Goal: Check status: Check status

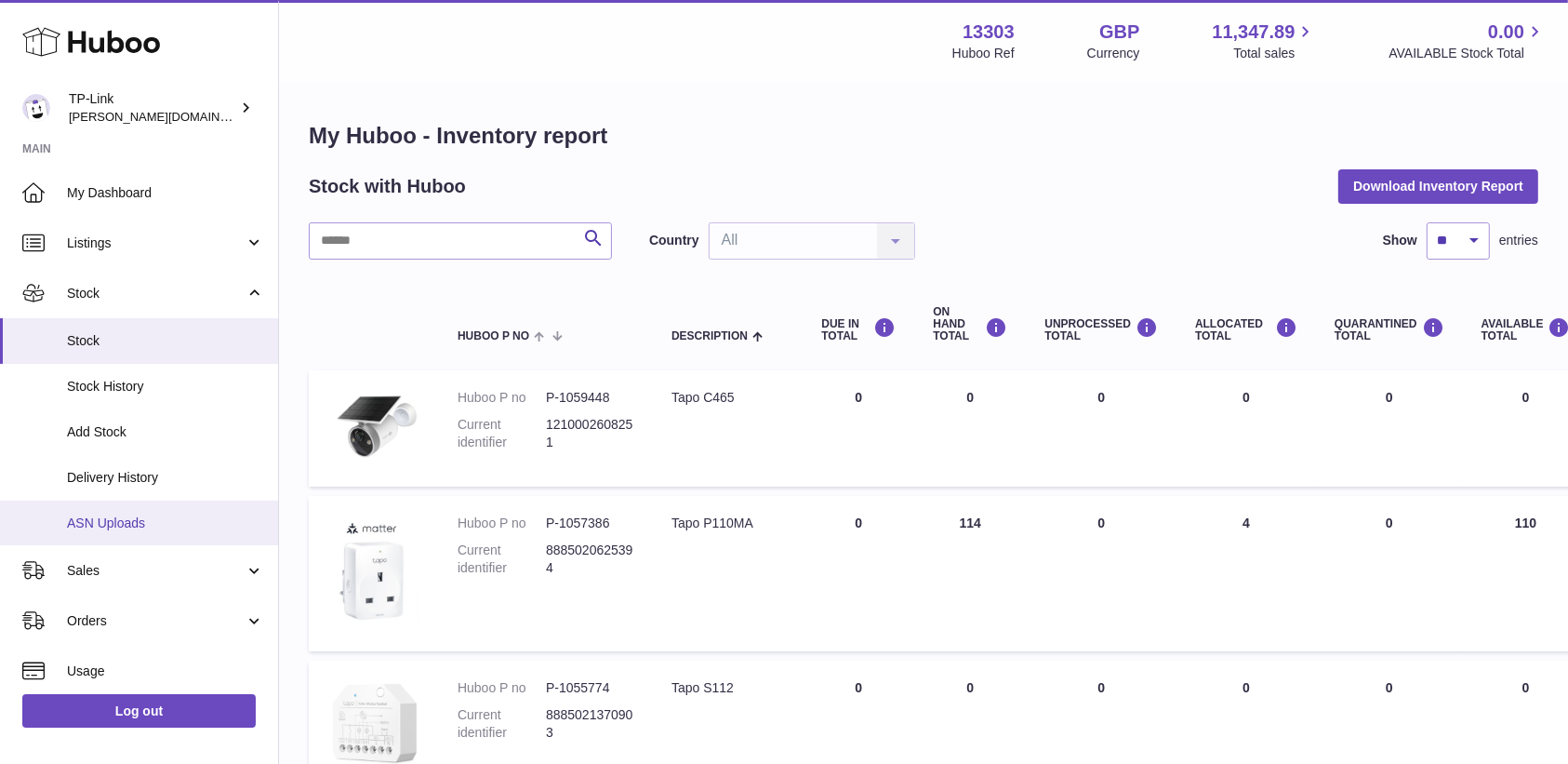
click at [135, 526] on span "ASN Uploads" at bounding box center [165, 523] width 197 height 18
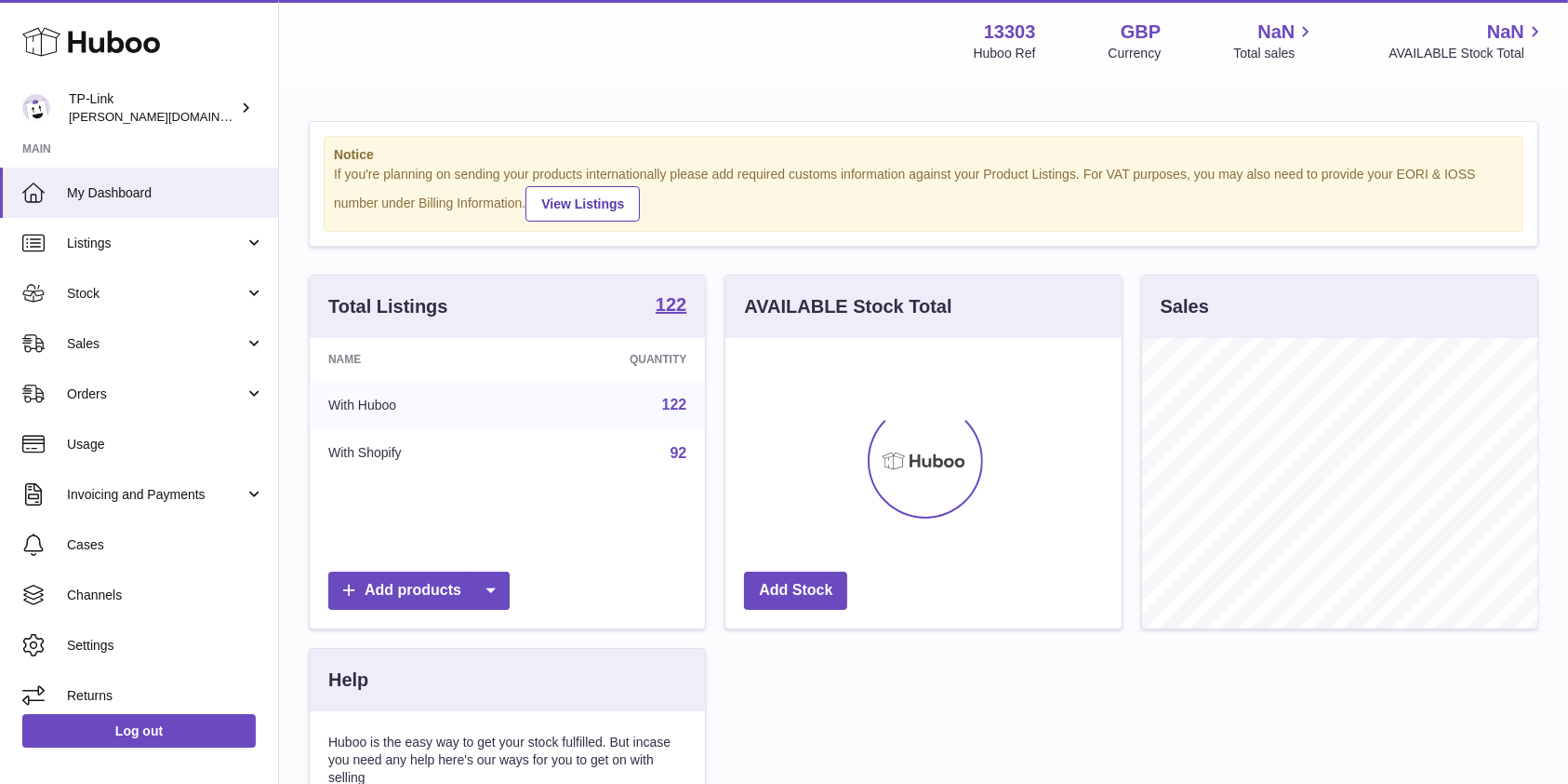
scroll to position [290, 396]
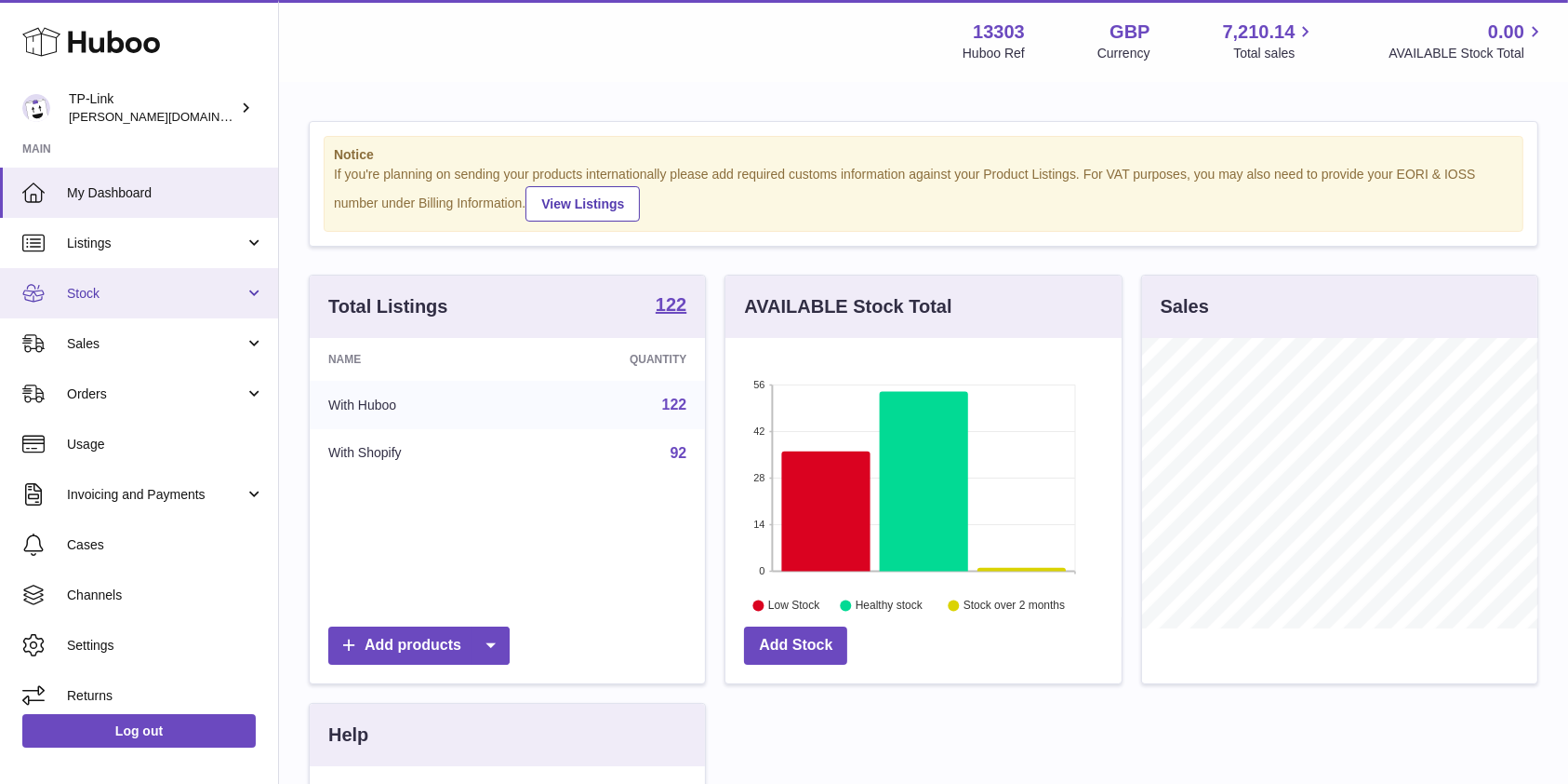
click at [156, 295] on span "Stock" at bounding box center [155, 293] width 178 height 18
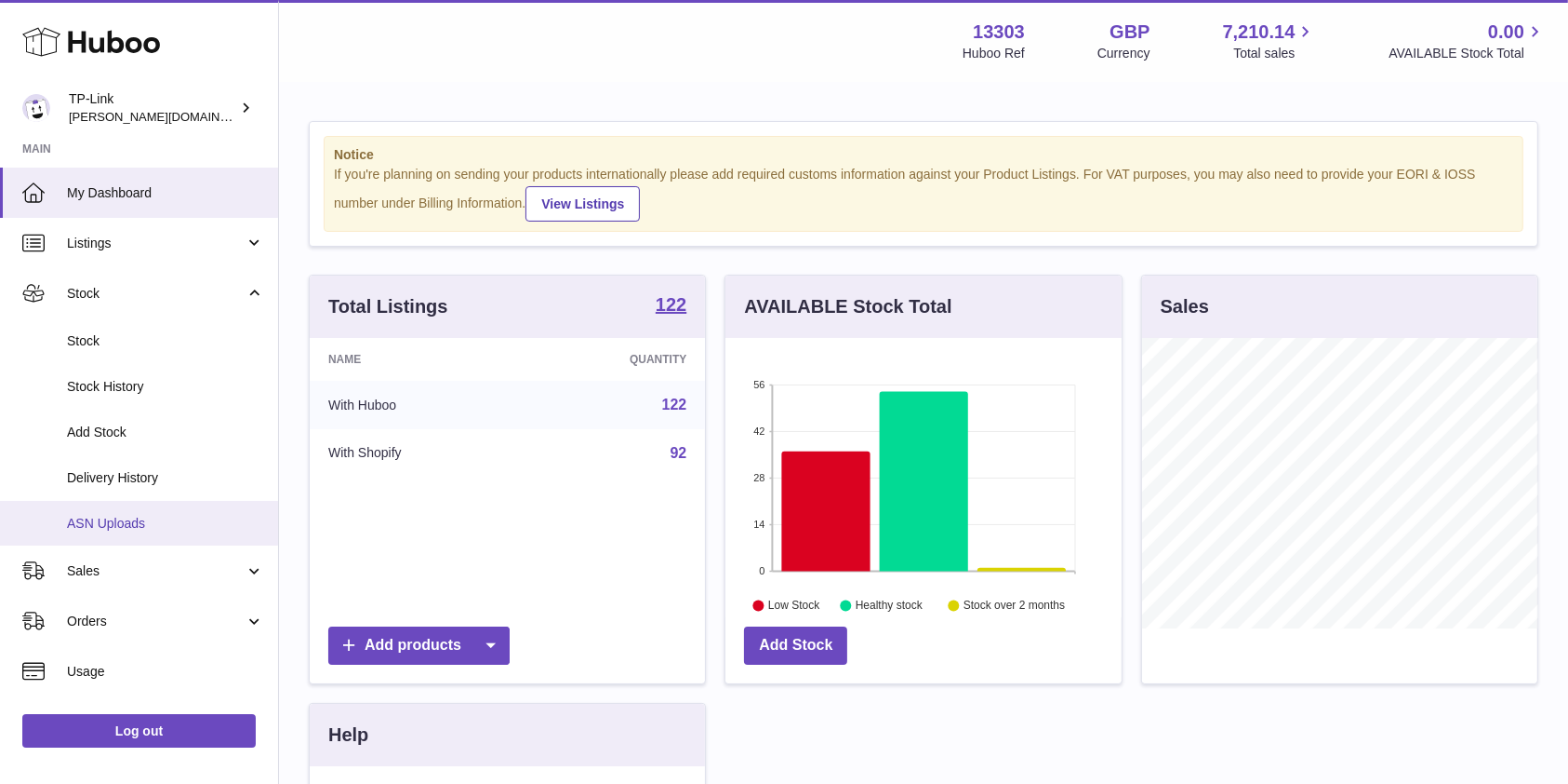
click at [126, 538] on link "ASN Uploads" at bounding box center [138, 523] width 278 height 45
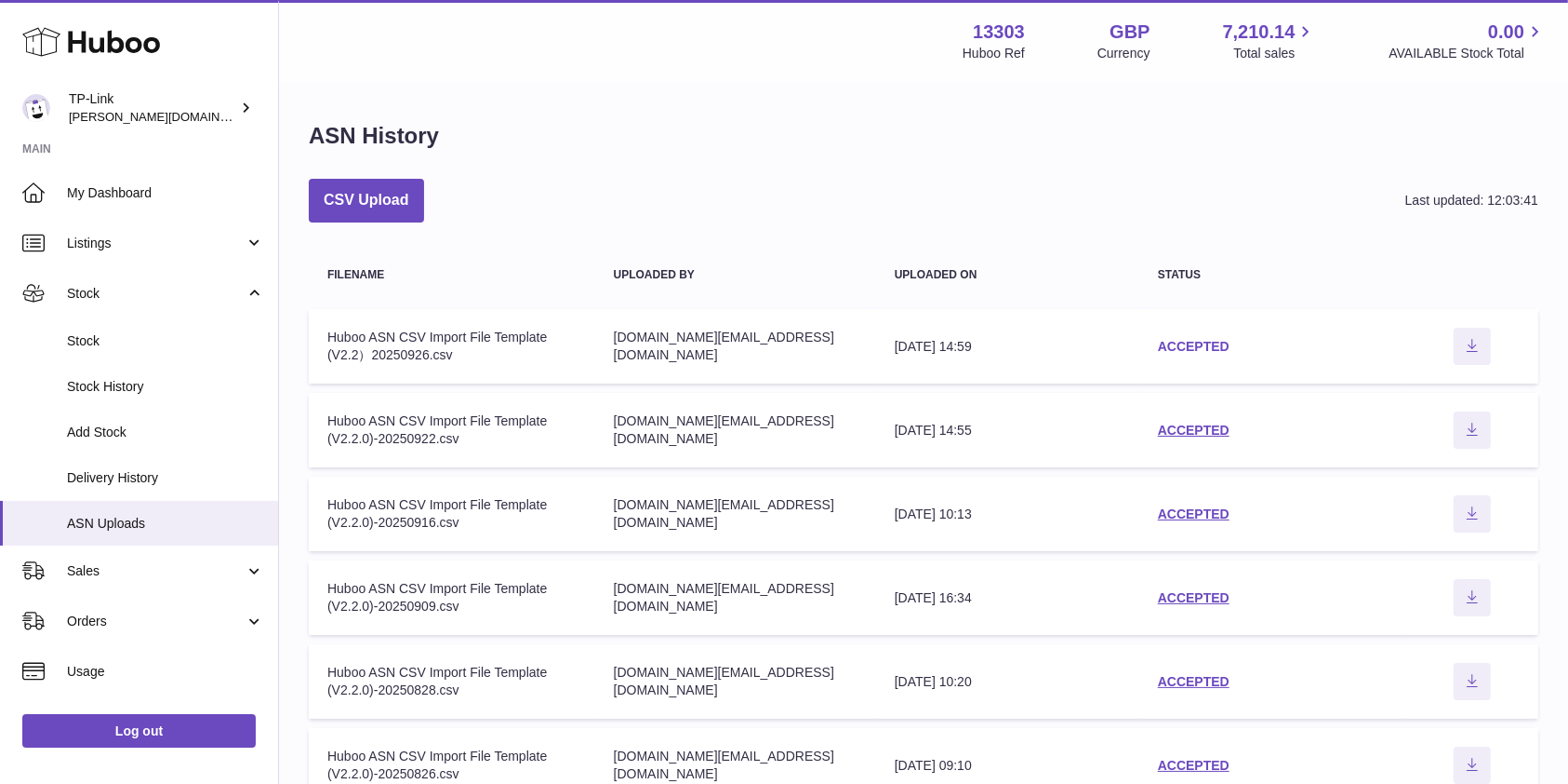
click at [1190, 340] on link "ACCEPTED" at bounding box center [1194, 347] width 72 height 15
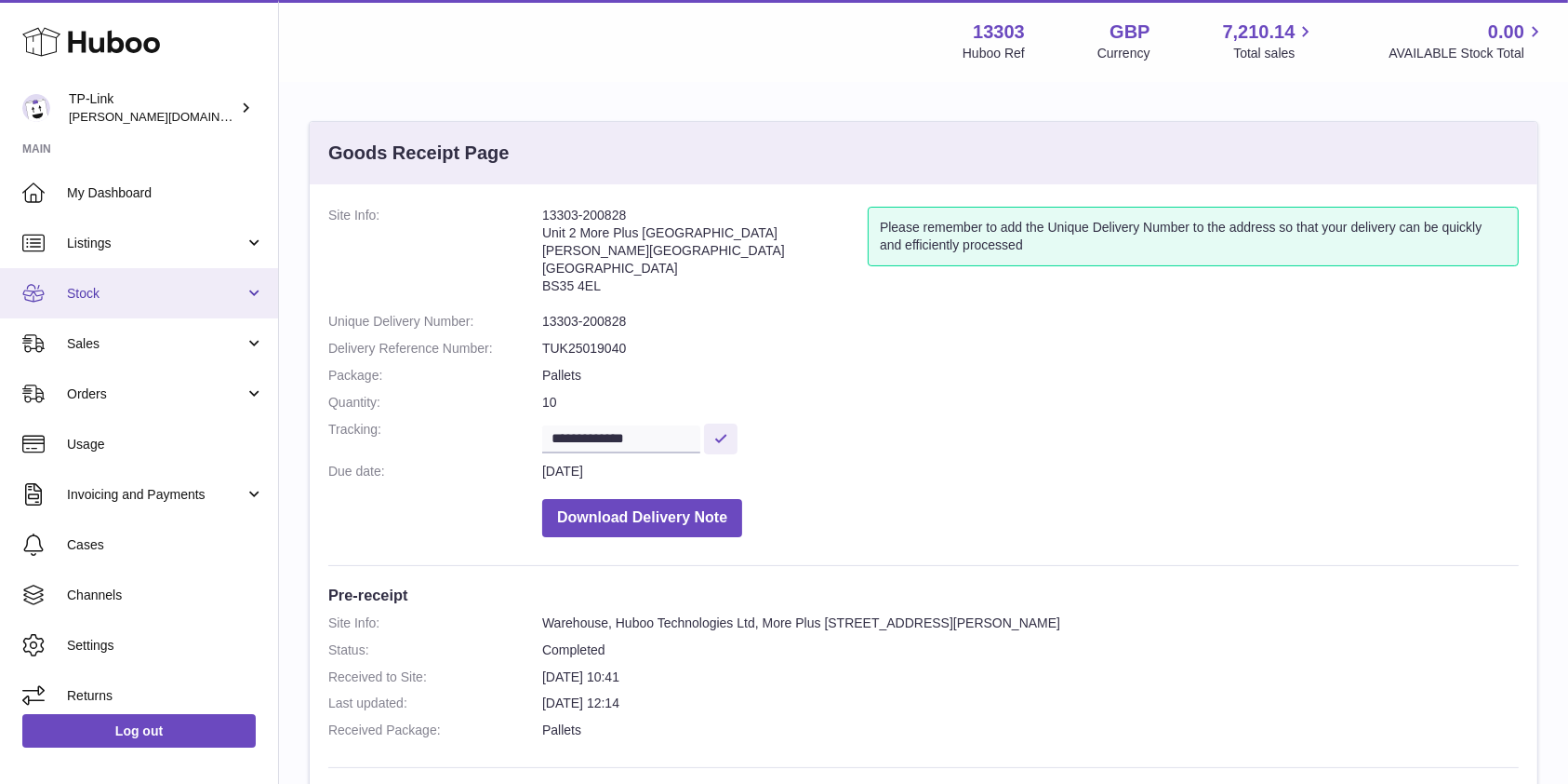
click at [162, 302] on link "Stock" at bounding box center [138, 292] width 278 height 50
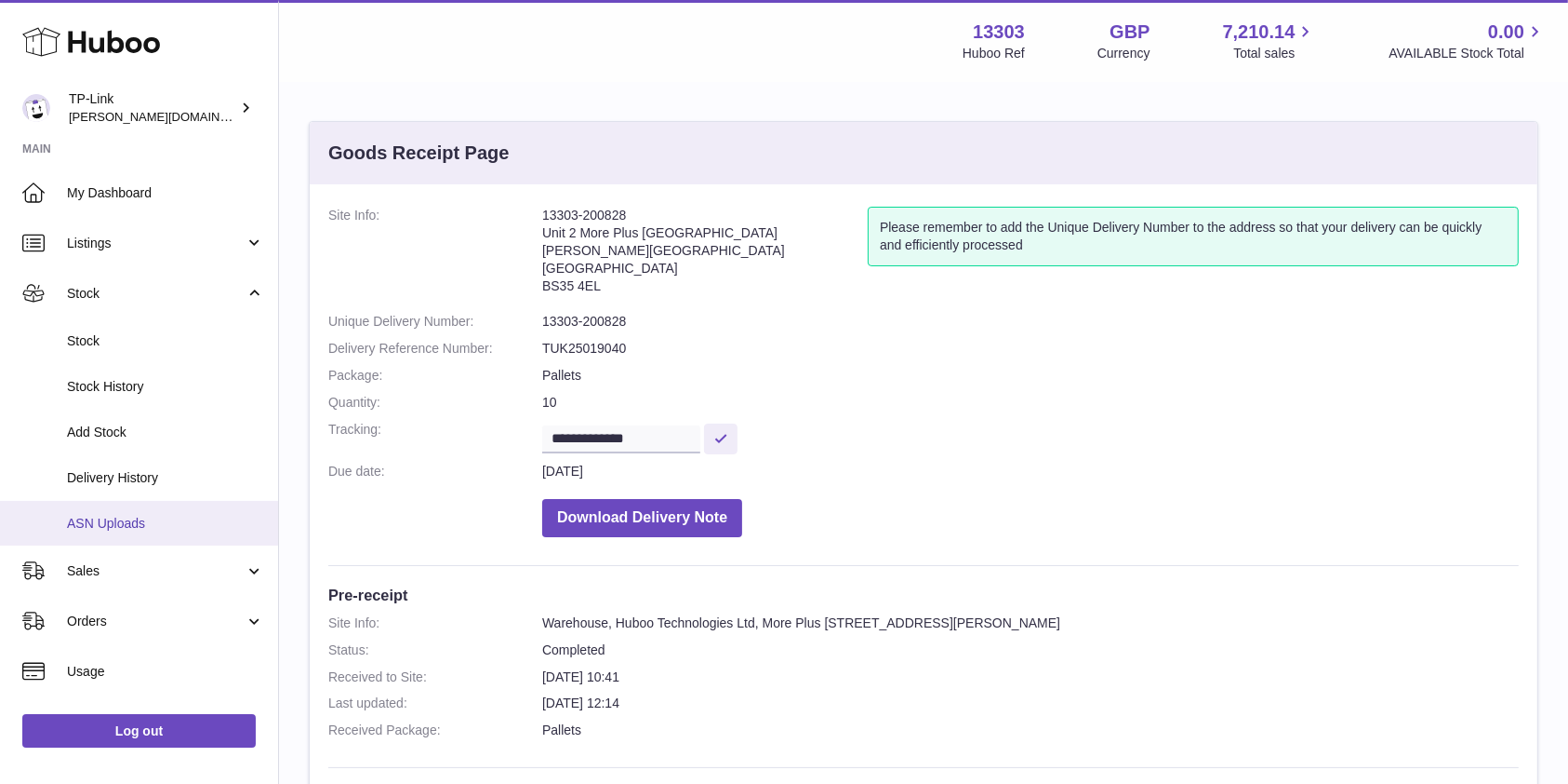
click at [145, 515] on span "ASN Uploads" at bounding box center [165, 523] width 197 height 18
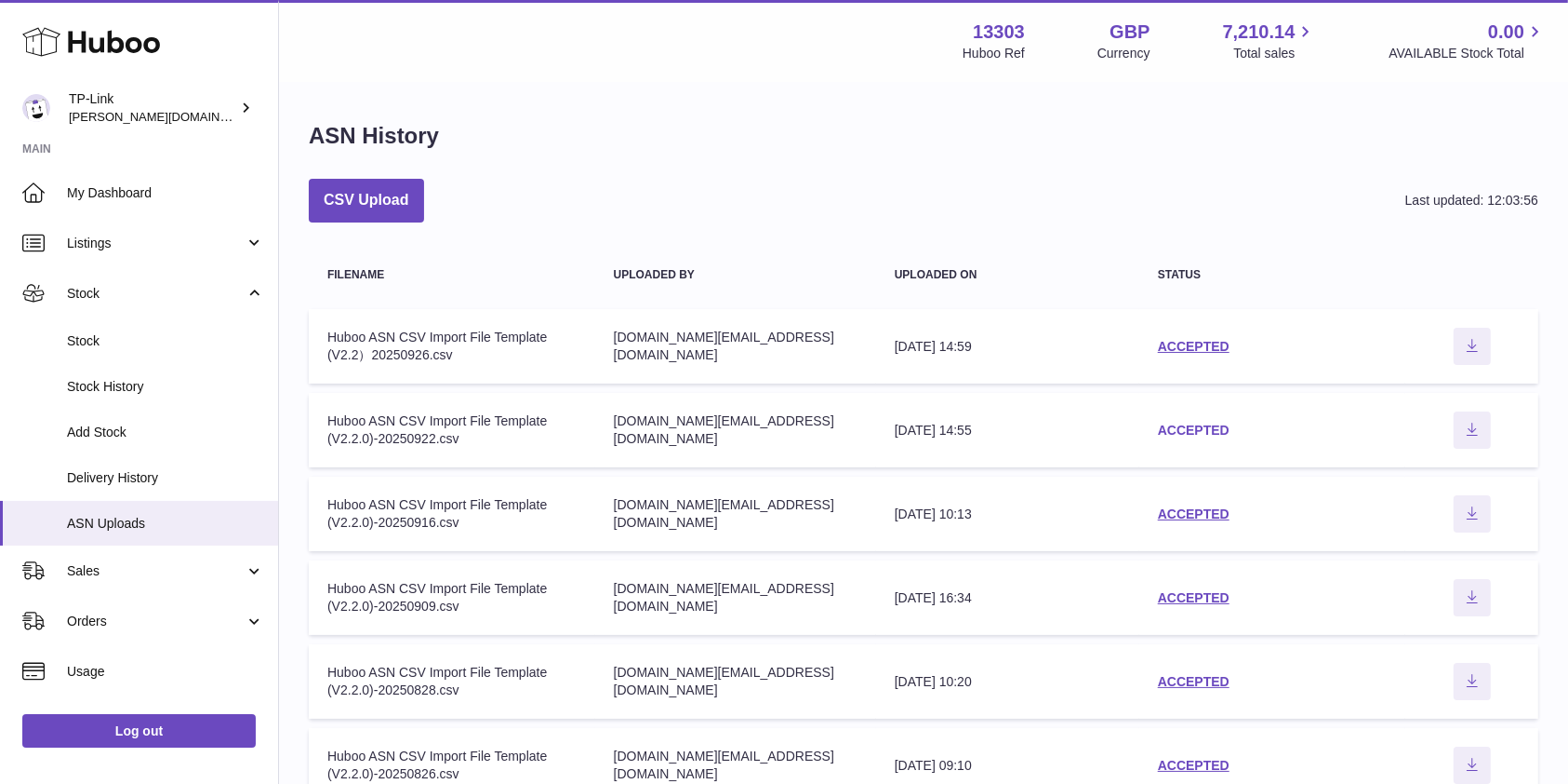
click at [1178, 426] on link "ACCEPTED" at bounding box center [1194, 430] width 72 height 15
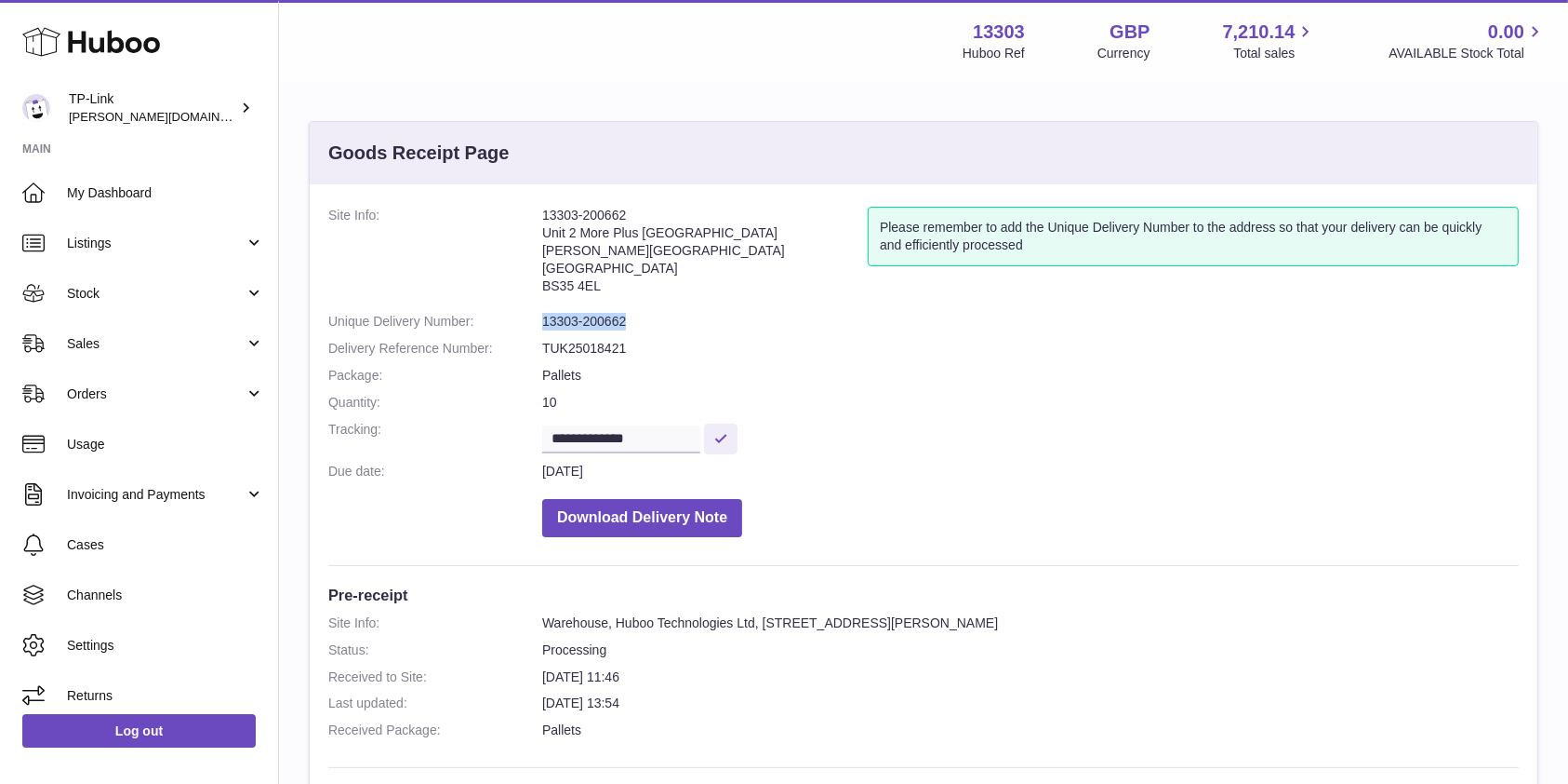
drag, startPoint x: 543, startPoint y: 321, endPoint x: 671, endPoint y: 324, distance: 128.0
click at [671, 324] on dd "13303-200662" at bounding box center [1030, 321] width 977 height 18
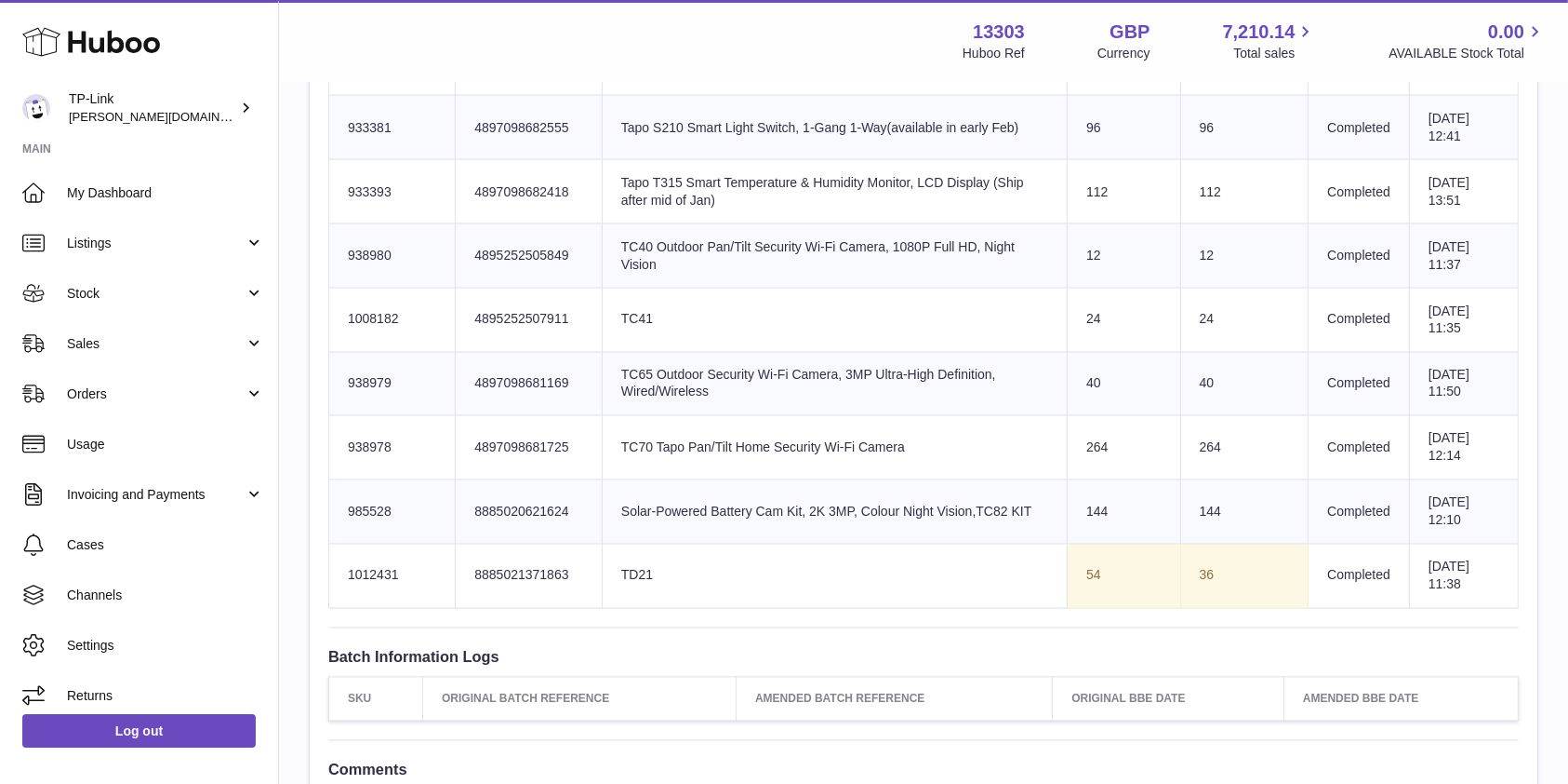
scroll to position [3226, 0]
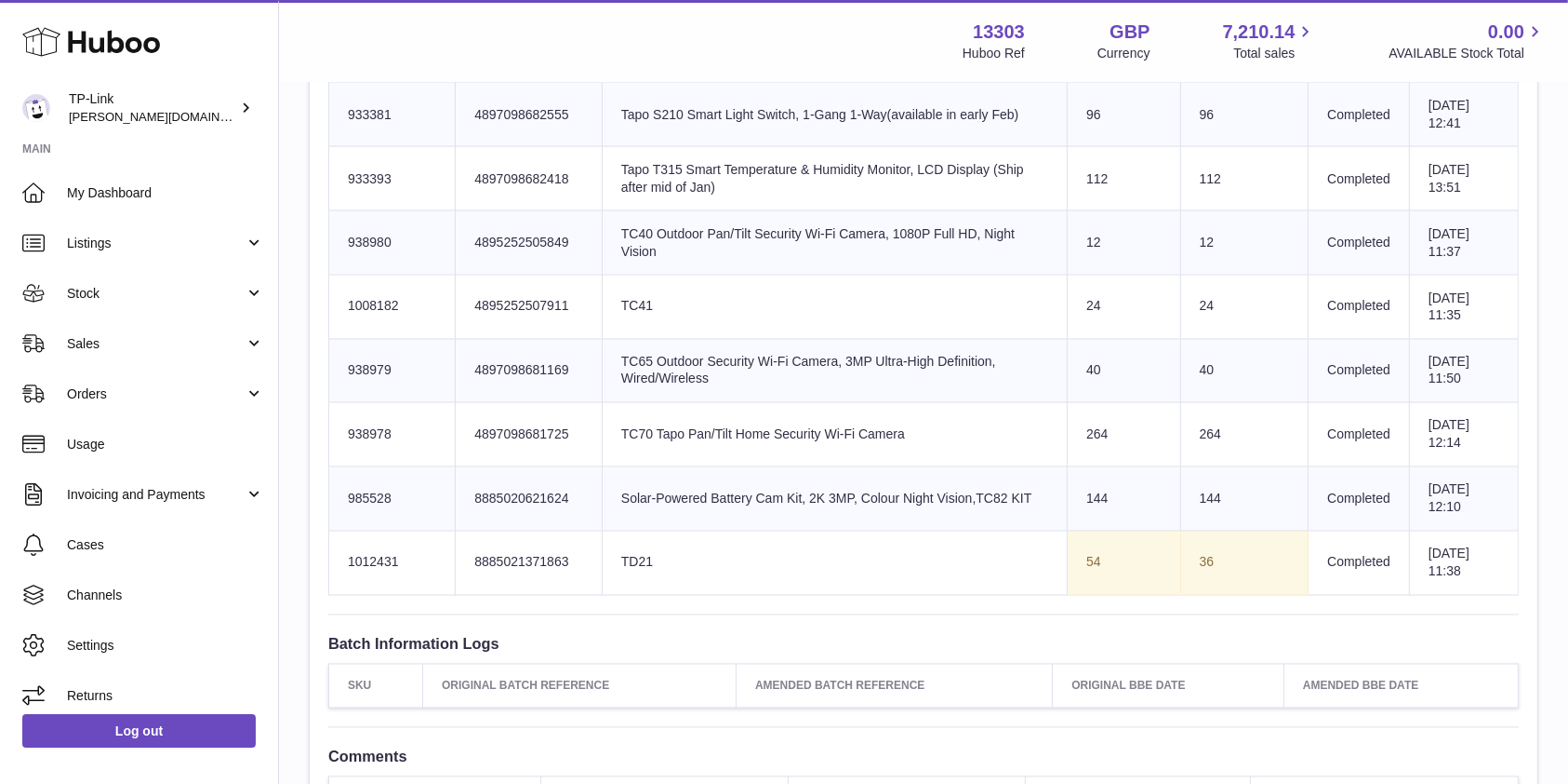
click at [924, 496] on td "Product title Solar-Powered Battery Cam Kit, 2K 3MP, Colour Night Vision,TC82 K…" at bounding box center [834, 499] width 465 height 64
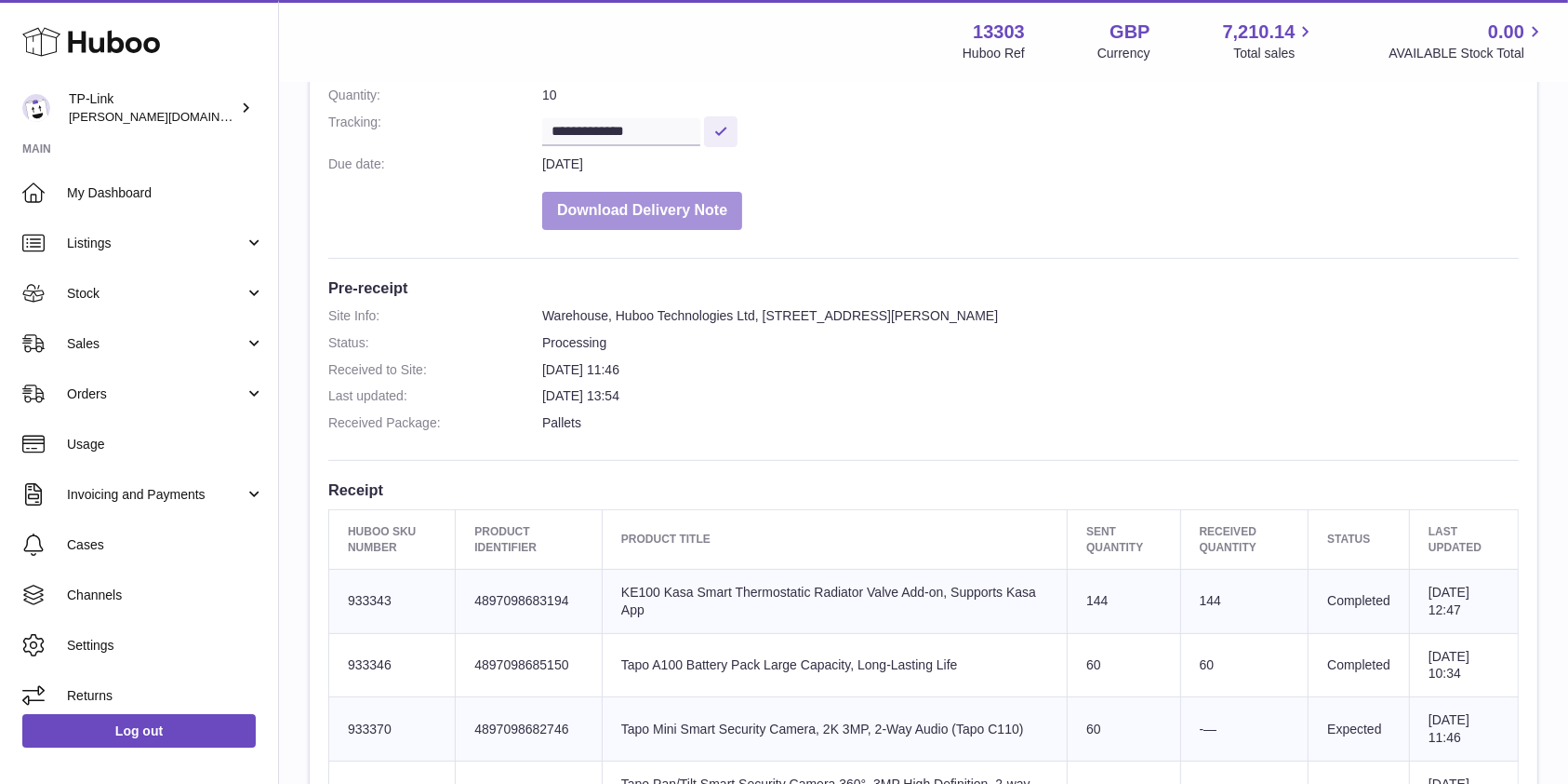
scroll to position [497, 0]
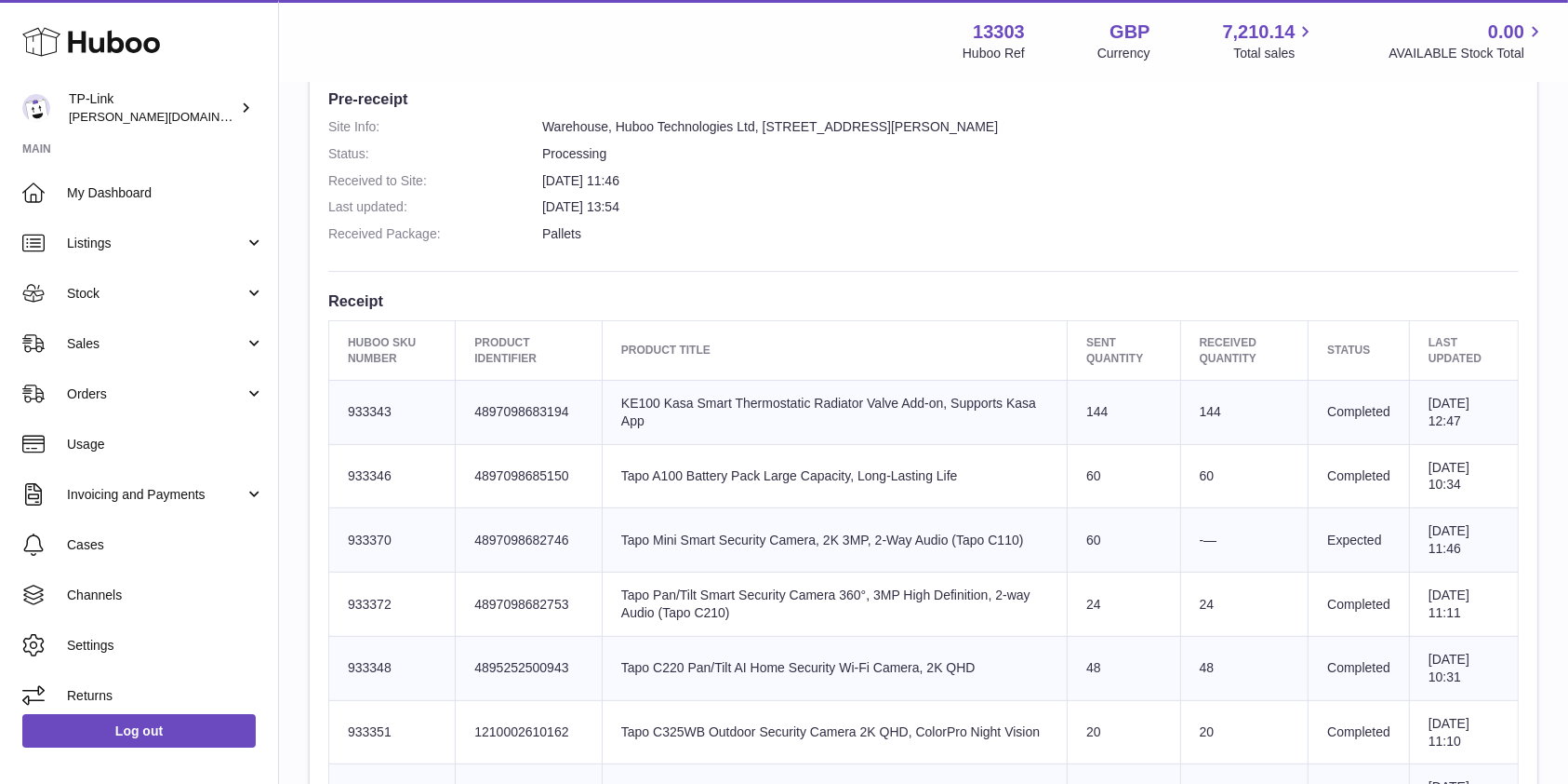
drag, startPoint x: 342, startPoint y: 341, endPoint x: 1495, endPoint y: 351, distance: 1153.0
click at [1495, 351] on tr "Huboo SKU Number Product Identifier Product title Sent Quantity Received Quanti…" at bounding box center [924, 351] width 1189 height 58
copy tr "Huboo SKU Number Product Identifier Product title Sent Quantity Received Quanti…"
drag, startPoint x: 343, startPoint y: 537, endPoint x: 1481, endPoint y: 518, distance: 1138.2
click at [1490, 541] on tr "Huboo SKU Number 933370 Client Identifier 4897098682746 Product title Tapo Mini…" at bounding box center [924, 540] width 1189 height 64
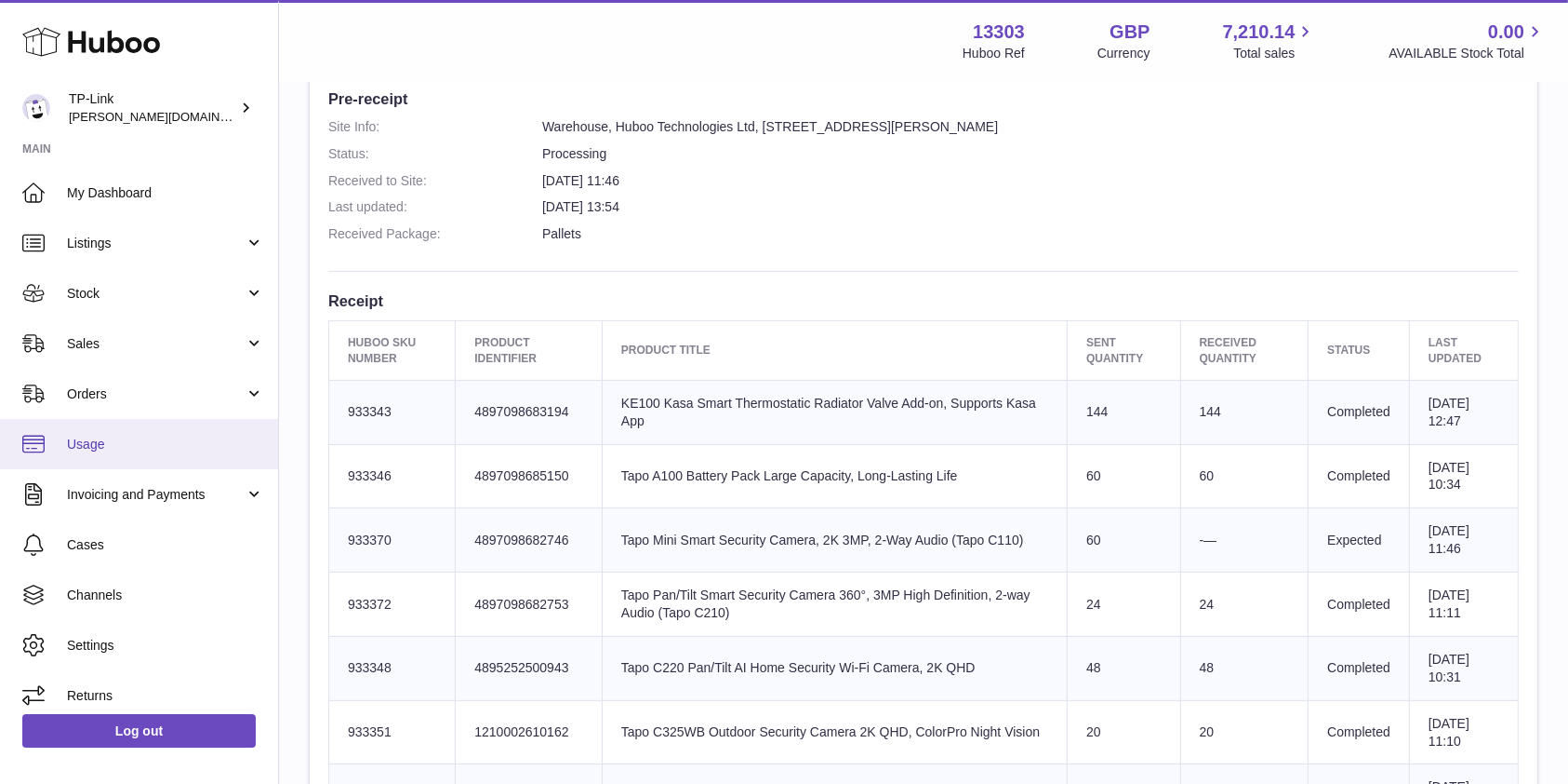
copy tr "933370 Client Identifier 4897098682746 Product title Tapo Mini Smart Security C…"
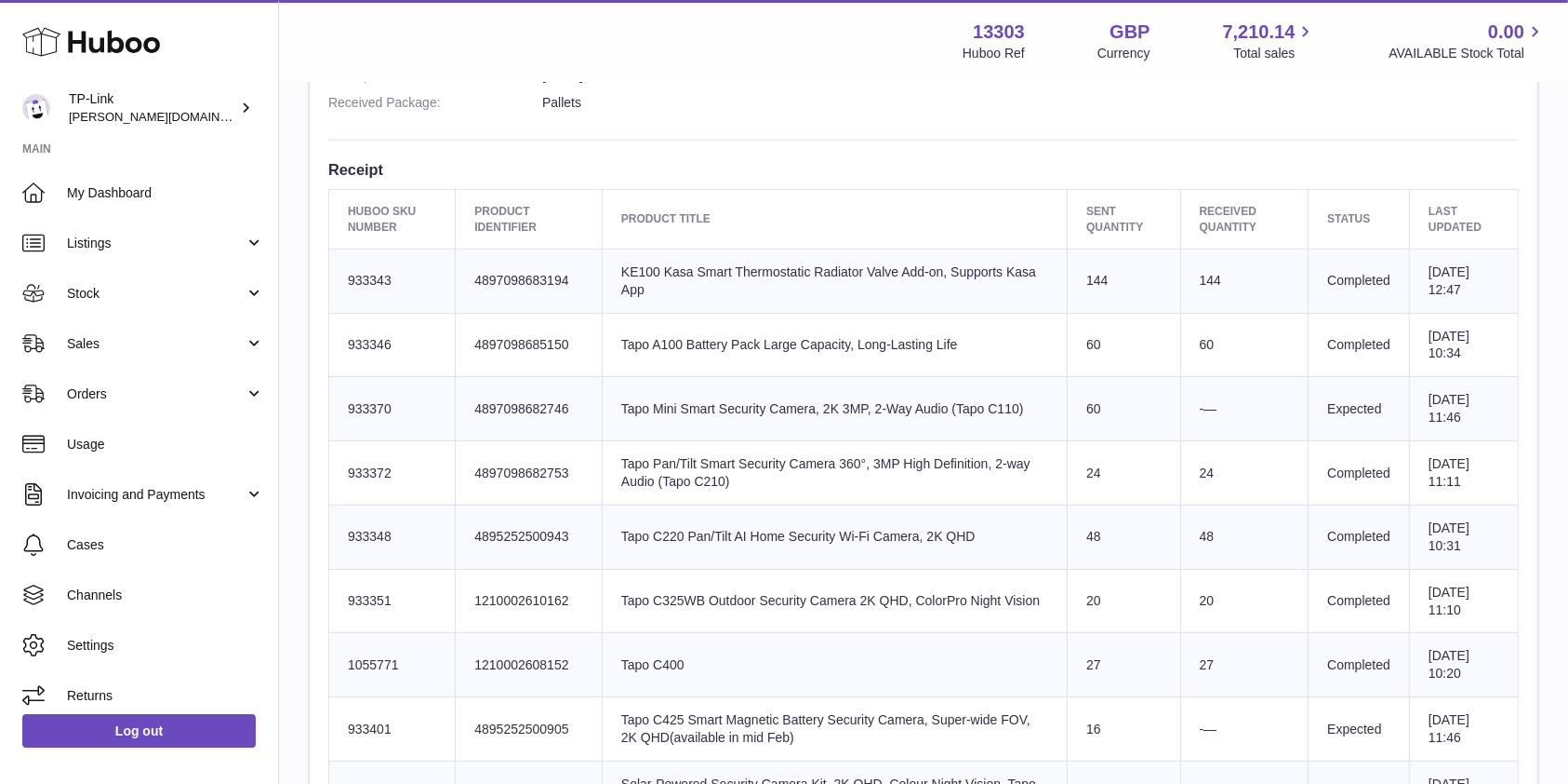
scroll to position [744, 0]
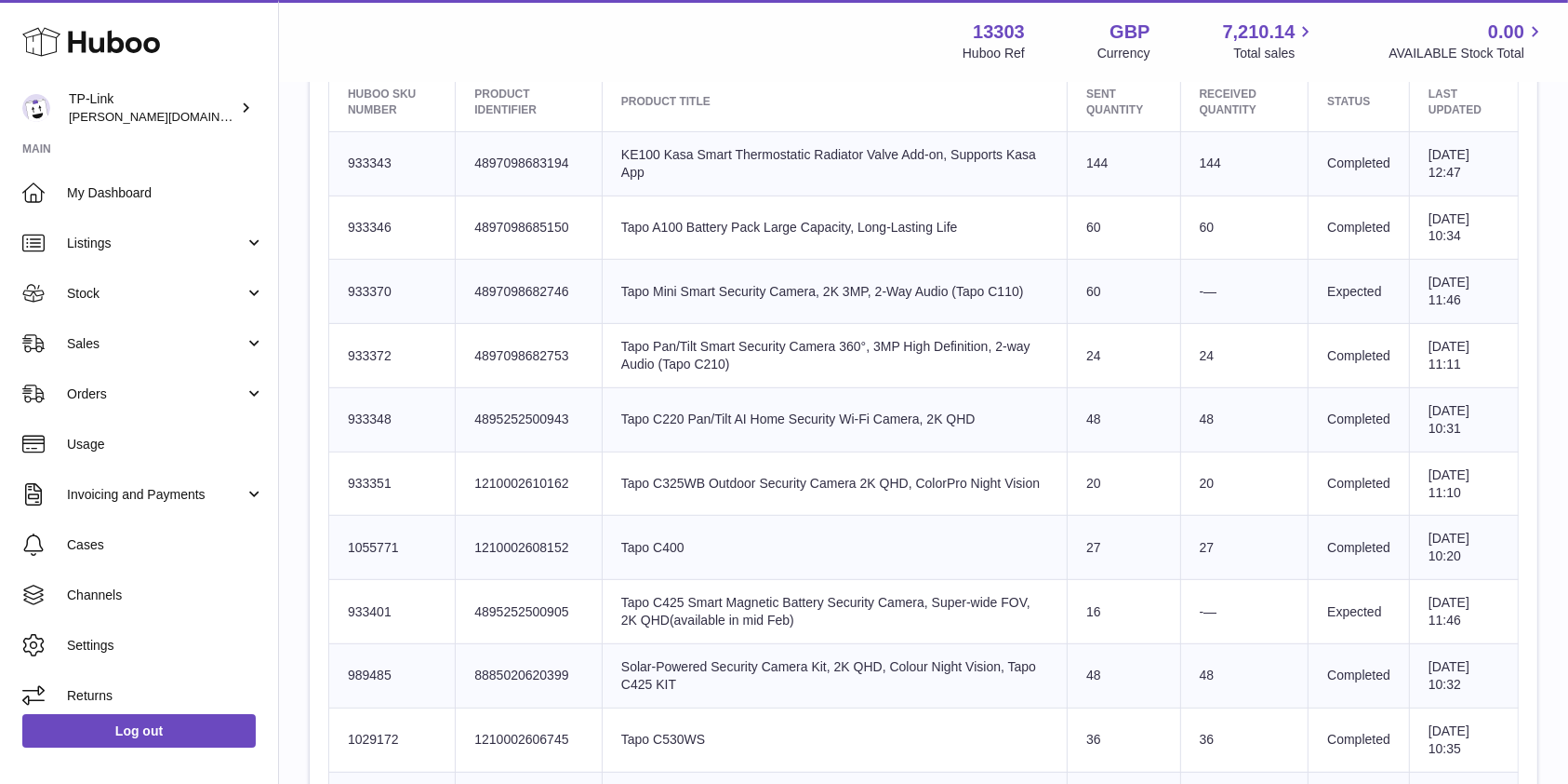
drag, startPoint x: 346, startPoint y: 612, endPoint x: 1486, endPoint y: 621, distance: 1140.0
click at [1486, 621] on tr "Huboo SKU Number 933401 Client Identifier 4895252500905 Product title Tapo C425…" at bounding box center [924, 612] width 1189 height 64
copy tr "933401 Client Identifier 4895252500905 Product title Tapo C425 Smart Magnetic B…"
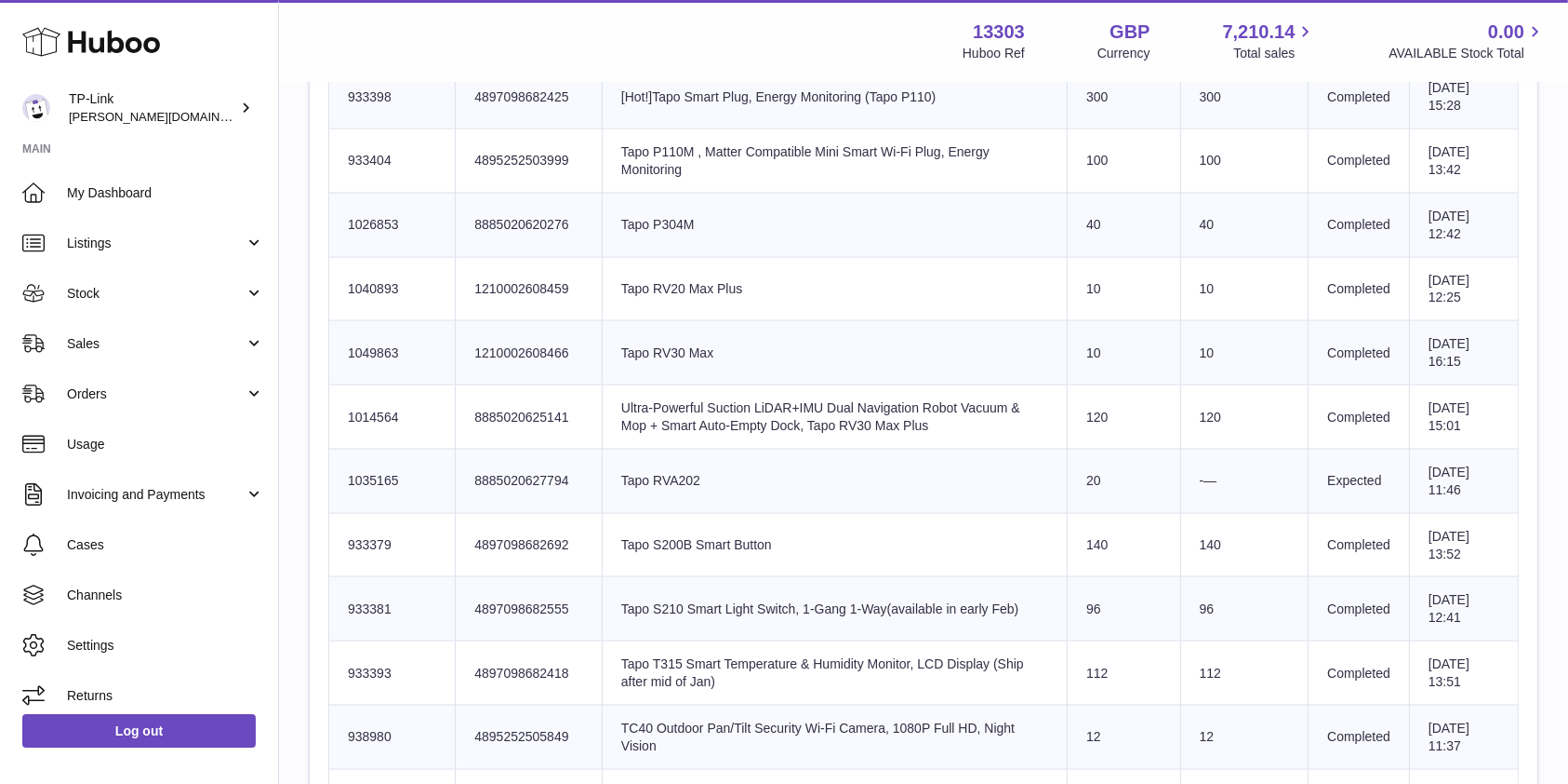
scroll to position [2854, 0]
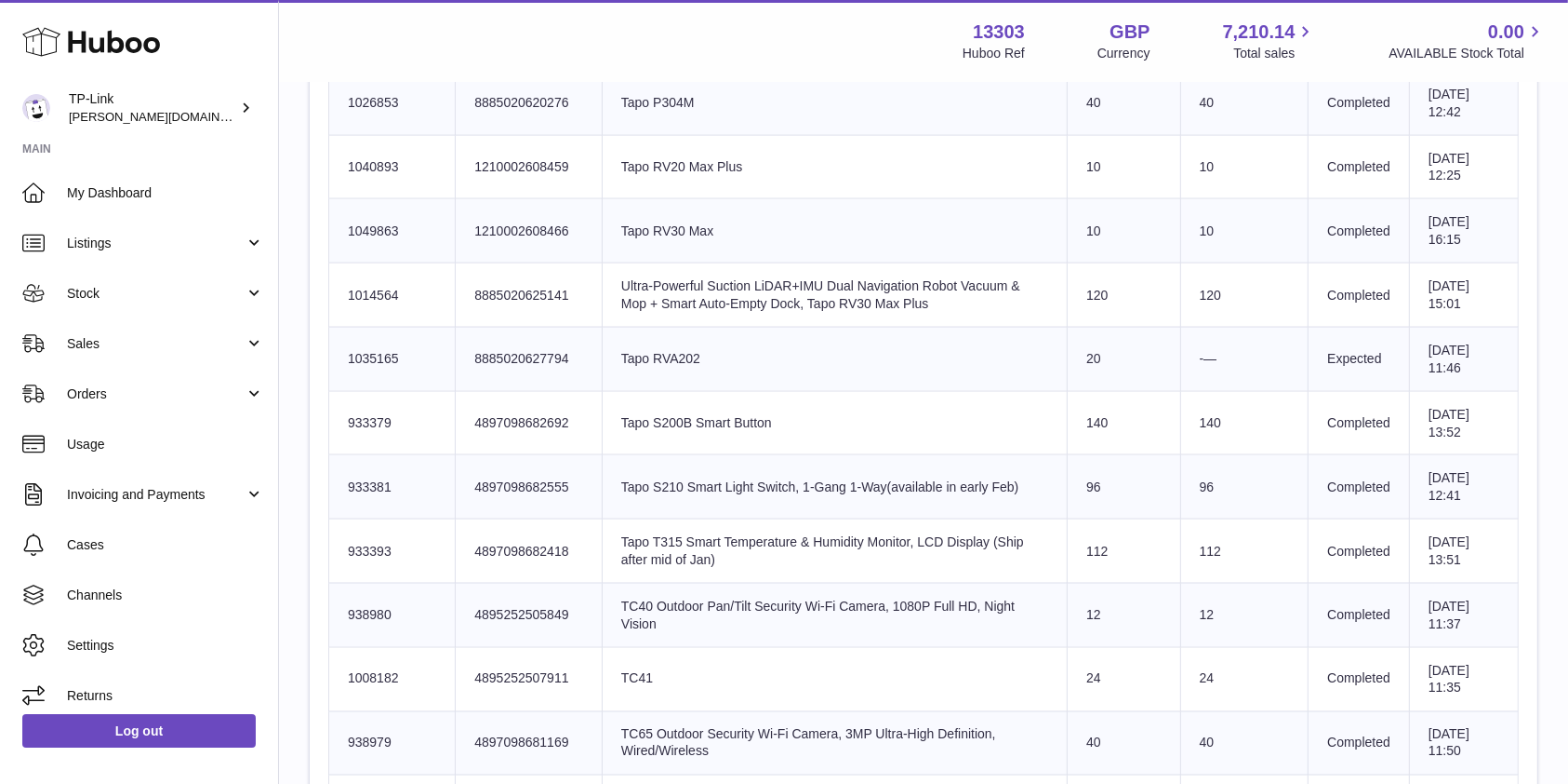
drag, startPoint x: 348, startPoint y: 352, endPoint x: 1505, endPoint y: 358, distance: 1157.0
click at [1505, 358] on tr "Huboo SKU Number 1035165 Client Identifier 8885020627794 Product title Tapo RVA…" at bounding box center [924, 359] width 1189 height 64
copy tr "1035165 Client Identifier 8885020627794 Product title Tapo RVA202 Sent Quantity…"
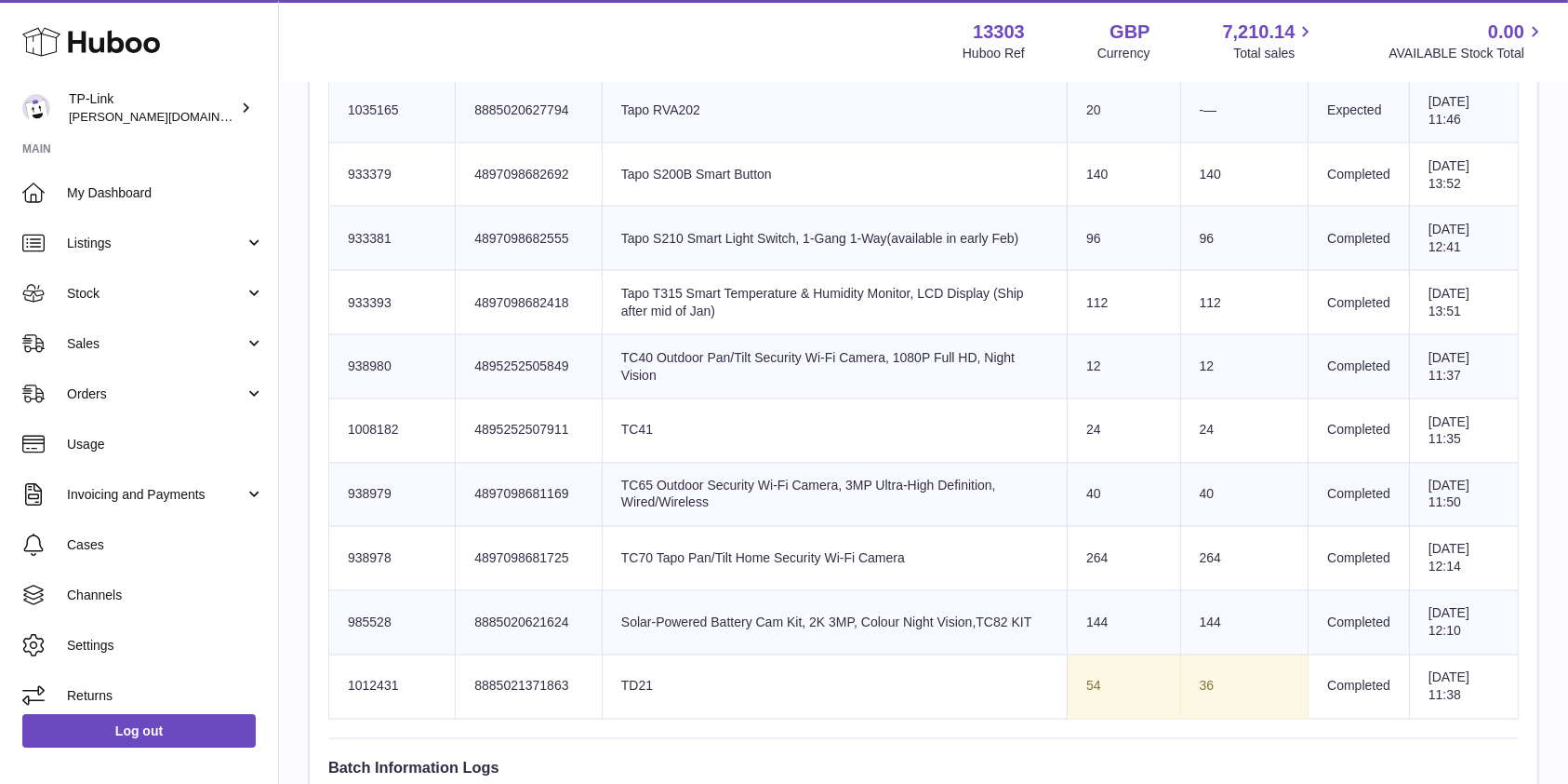
scroll to position [3351, 0]
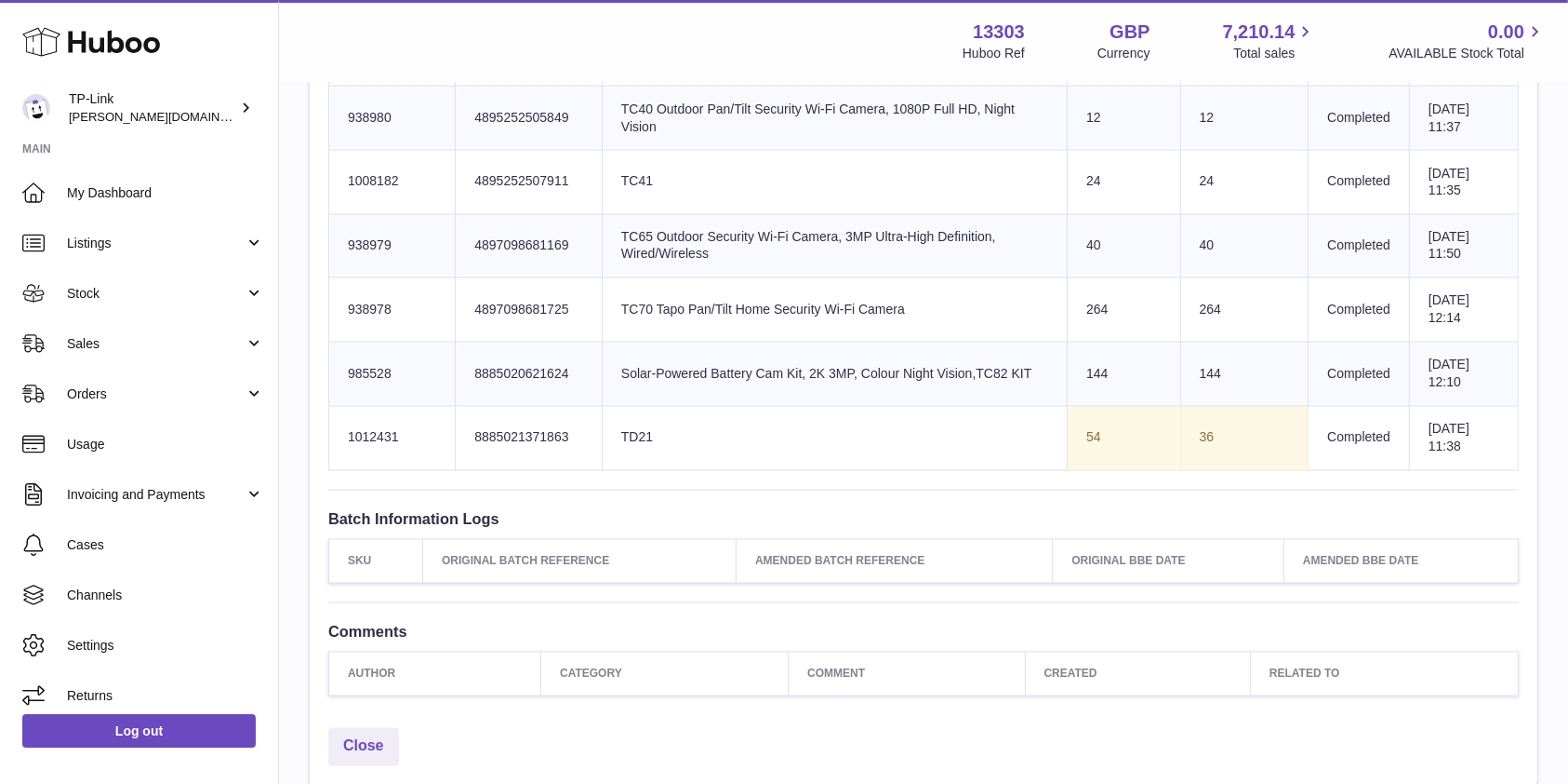
drag, startPoint x: 347, startPoint y: 431, endPoint x: 1494, endPoint y: 432, distance: 1147.0
click at [1494, 432] on tr "Huboo SKU Number 1012431 Client Identifier 8885021371863 Product title TD21 Sen…" at bounding box center [924, 438] width 1189 height 64
copy tr "1012431 Client Identifier 8885021371863 Product title TD21 Sent Quantity 54 36 …"
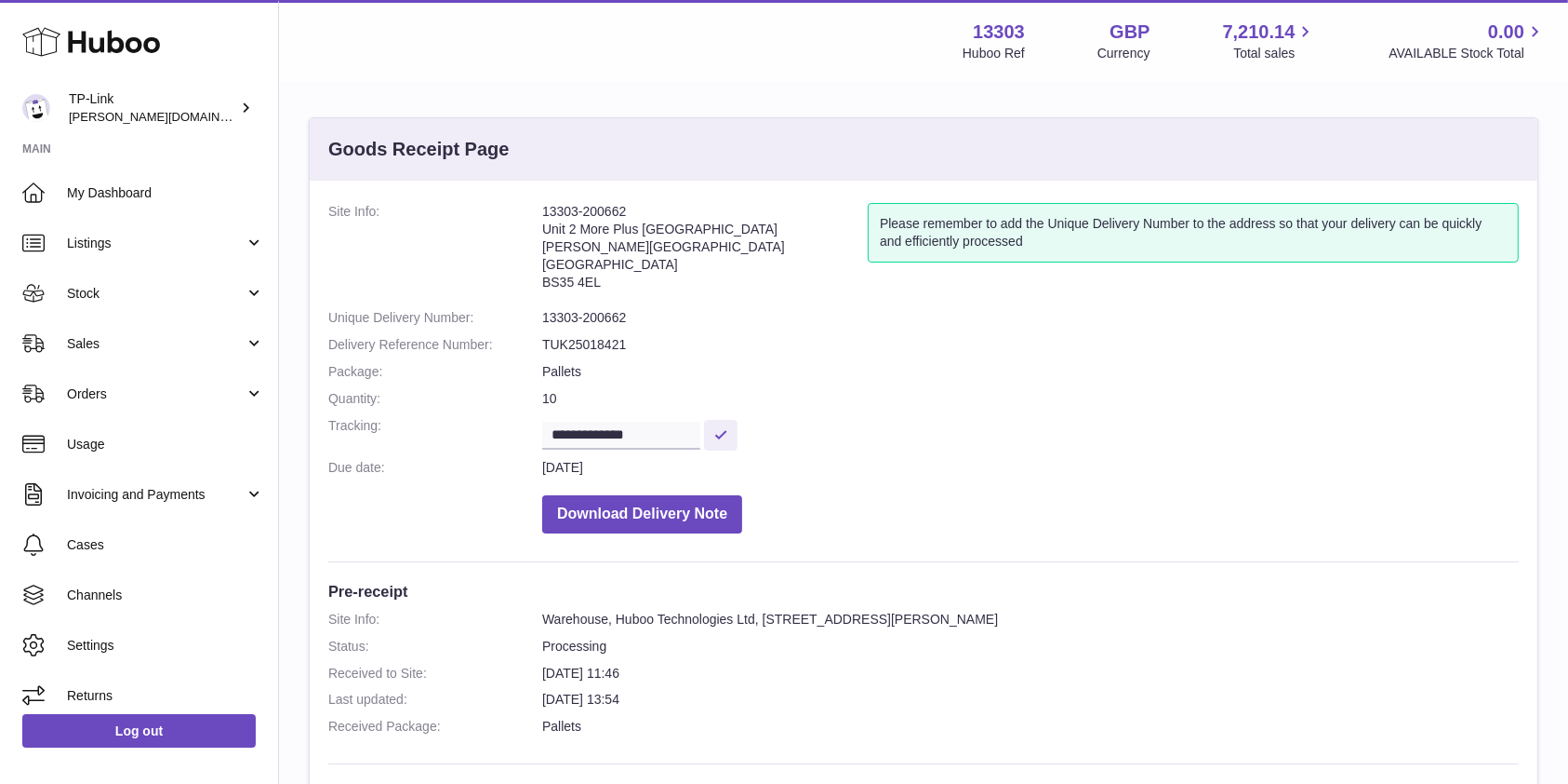
scroll to position [0, 0]
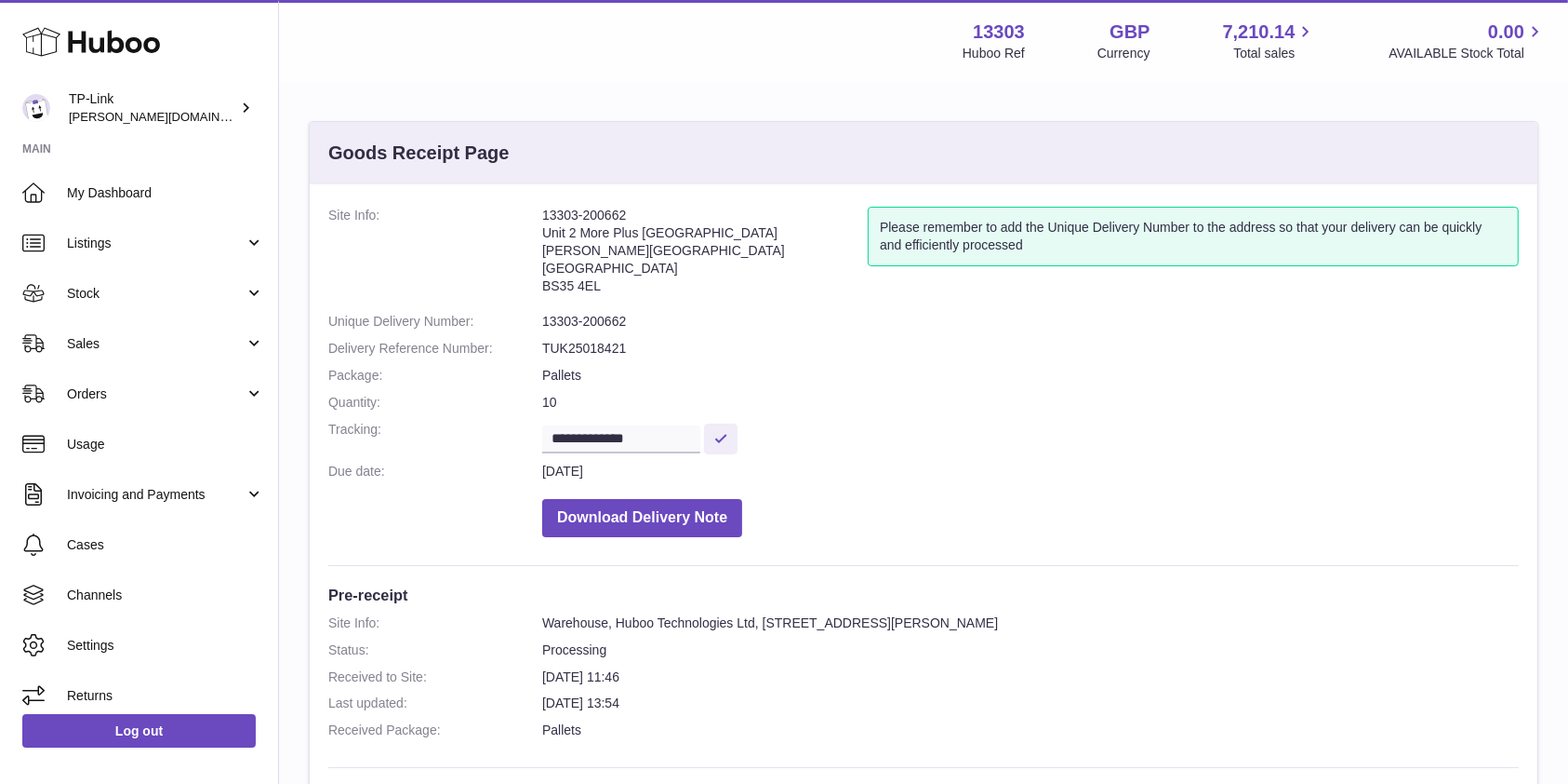
click at [1323, 505] on dd "Download Delivery Note" at bounding box center [1030, 514] width 977 height 47
